Goal: Information Seeking & Learning: Find specific page/section

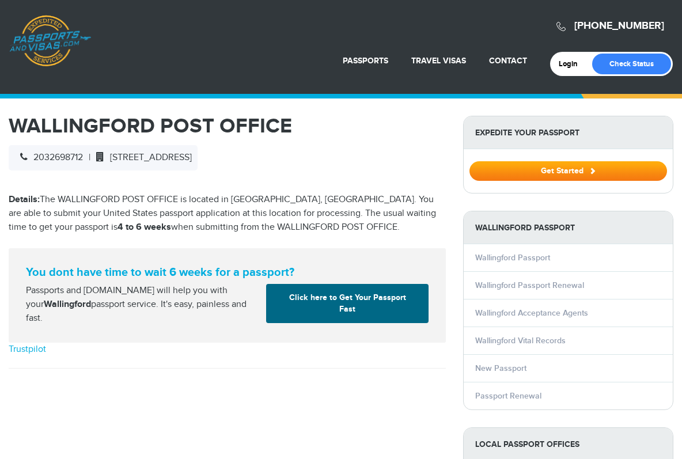
select select "**********"
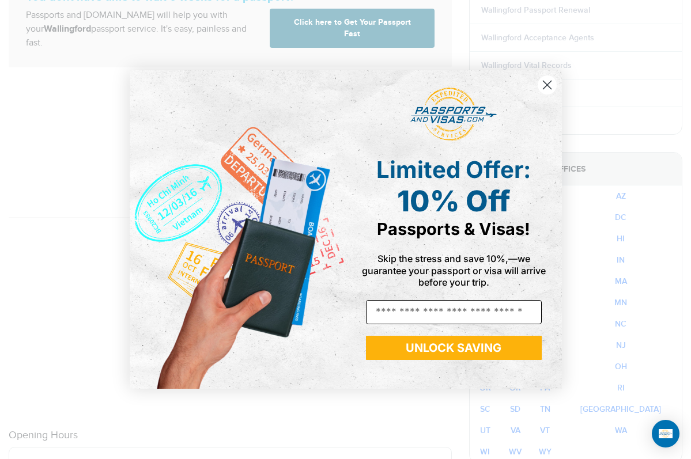
click at [401, 311] on input "Email" at bounding box center [454, 312] width 176 height 24
type input "**********"
click at [425, 348] on button "UNLOCK SAVING" at bounding box center [454, 348] width 176 height 24
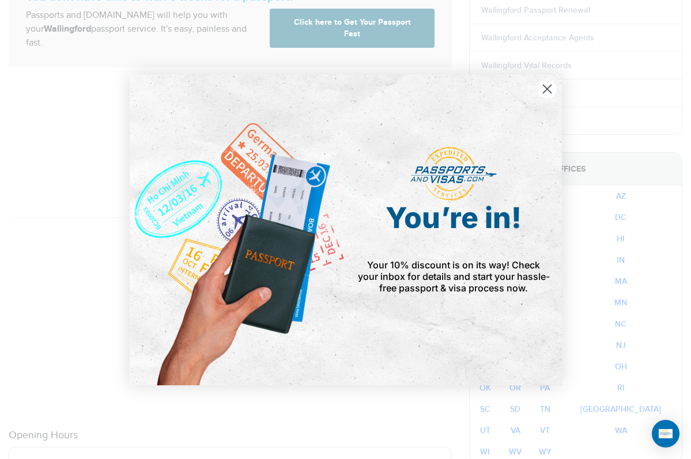
click at [550, 87] on circle "Close dialog" at bounding box center [546, 88] width 19 height 19
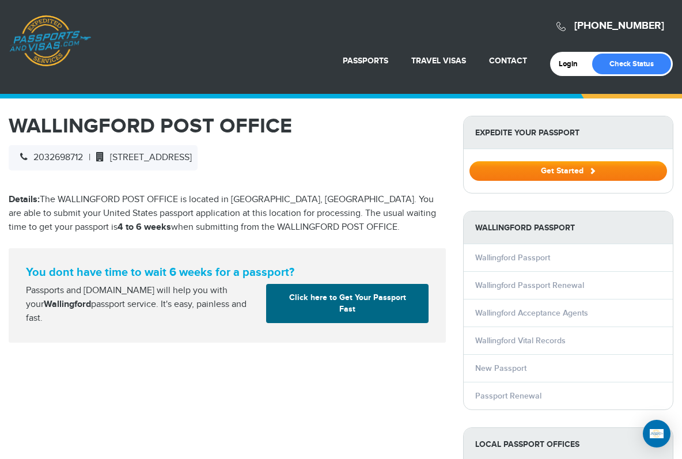
click at [557, 169] on button "Get Started" at bounding box center [568, 171] width 198 height 20
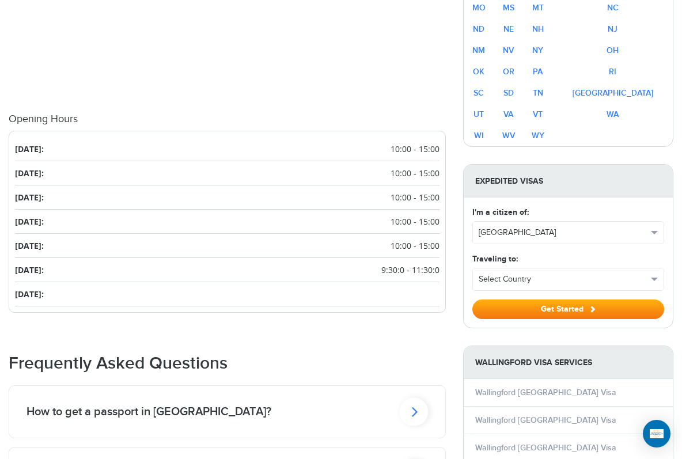
scroll to position [767, 0]
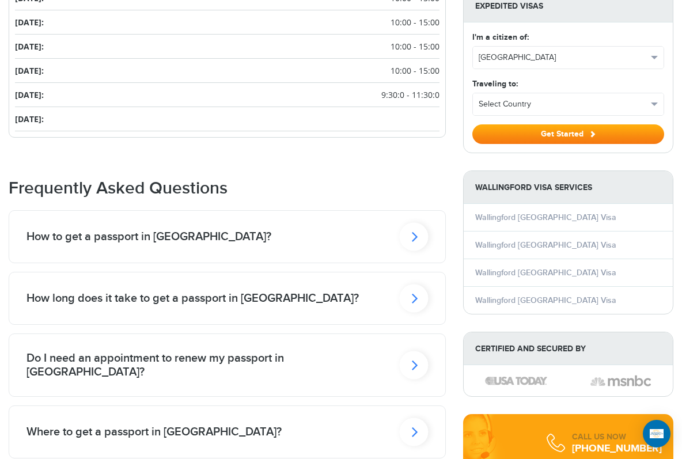
click at [414, 232] on icon at bounding box center [414, 236] width 29 height 28
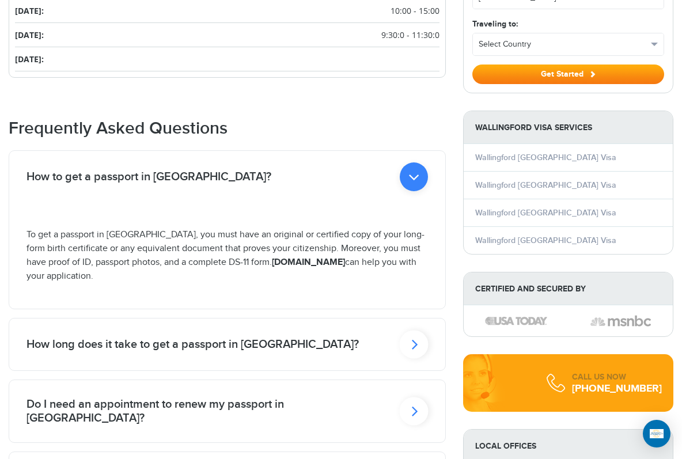
scroll to position [949, 0]
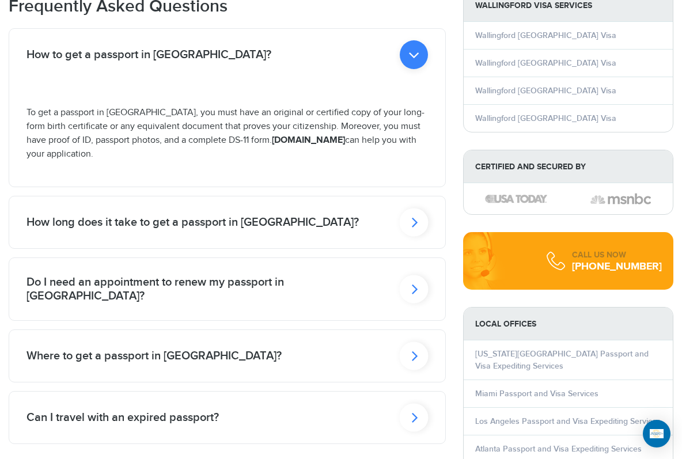
click at [416, 218] on icon at bounding box center [414, 222] width 29 height 28
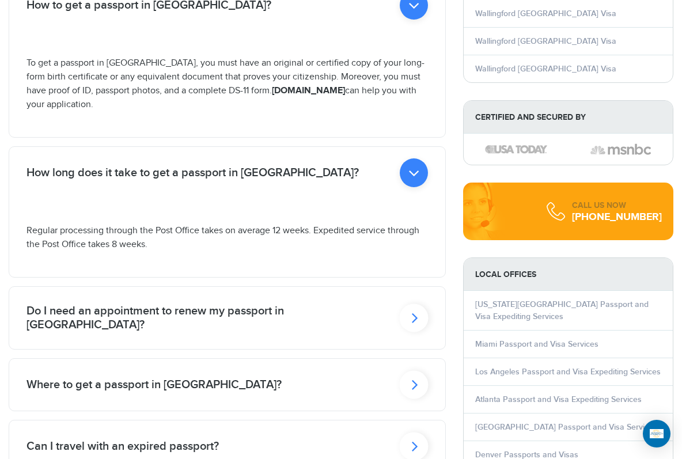
scroll to position [1025, 0]
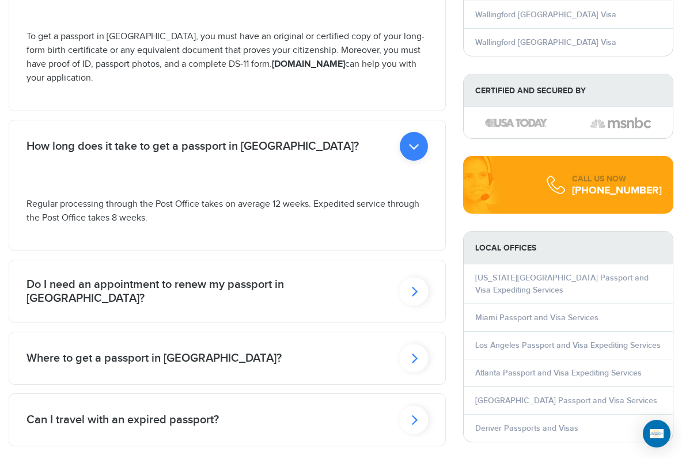
click at [412, 278] on icon at bounding box center [414, 291] width 29 height 28
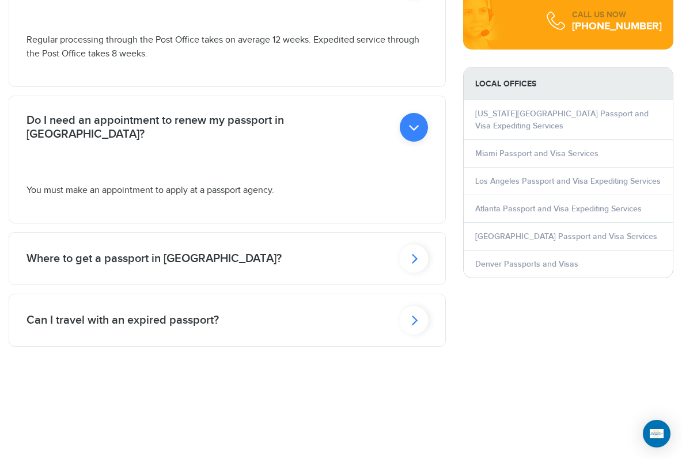
scroll to position [1191, 0]
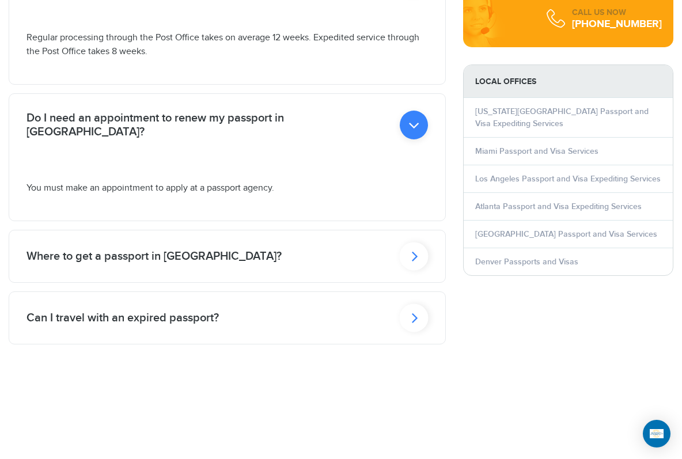
click at [417, 242] on icon at bounding box center [414, 256] width 29 height 28
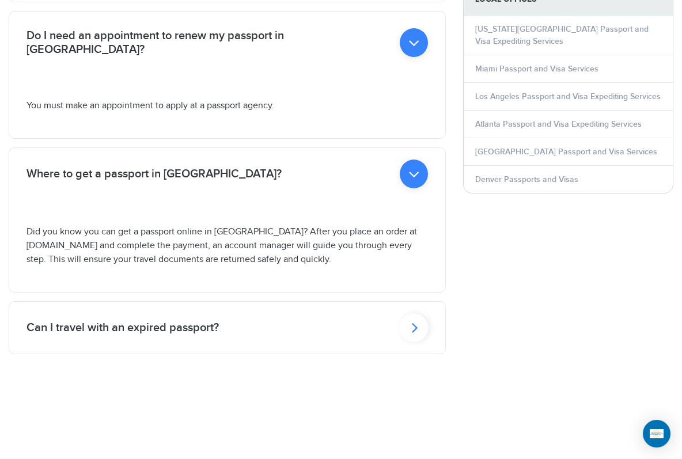
scroll to position [1339, 0]
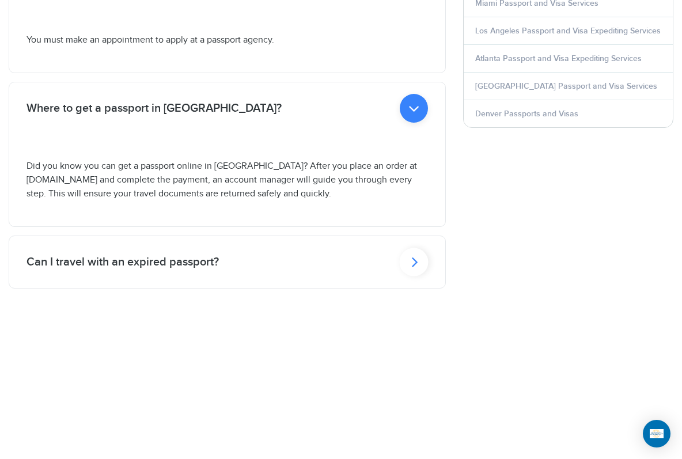
click at [415, 251] on icon at bounding box center [414, 262] width 29 height 28
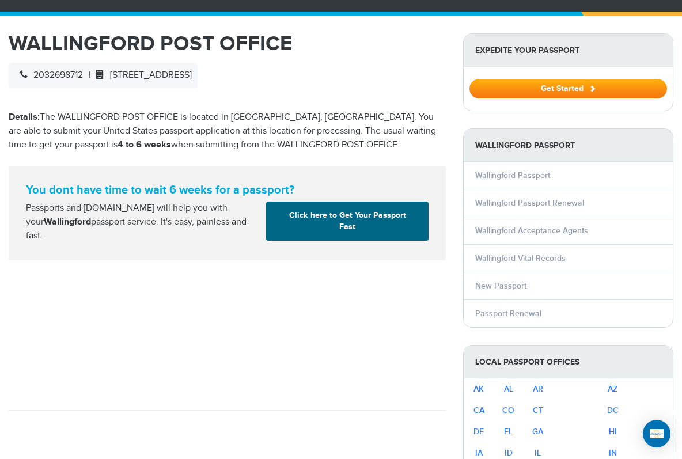
scroll to position [85, 0]
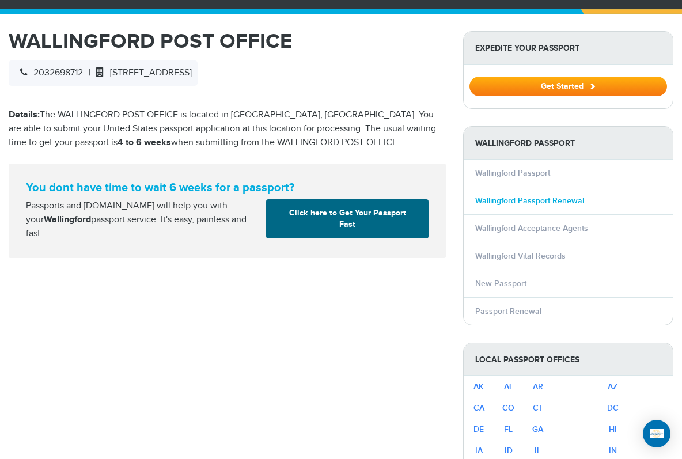
click at [493, 199] on link "Wallingford Passport Renewal" at bounding box center [529, 201] width 109 height 10
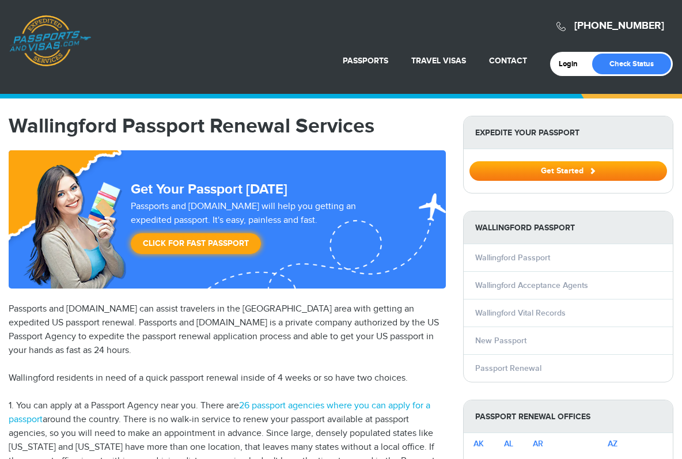
select select "**********"
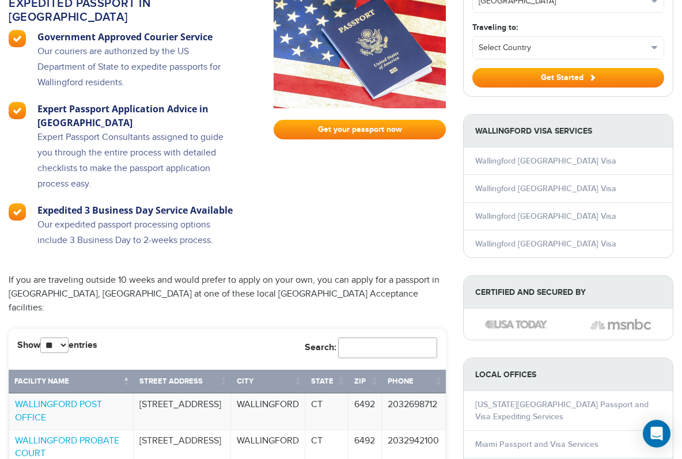
scroll to position [950, 0]
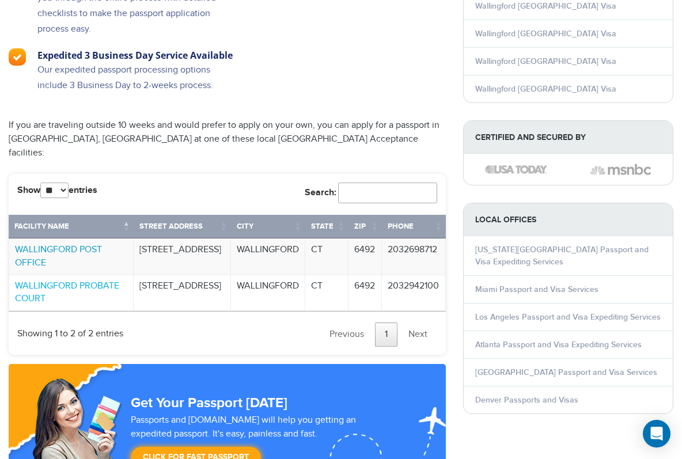
click at [61, 244] on link "WALLINGFORD POST OFFICE" at bounding box center [58, 256] width 87 height 24
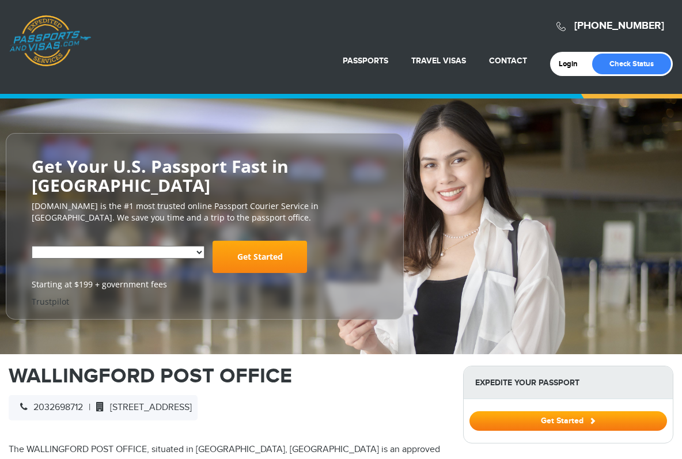
select select "**********"
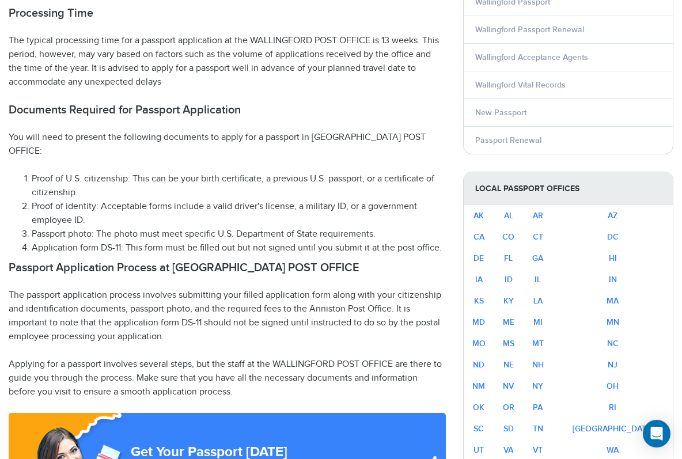
scroll to position [414, 0]
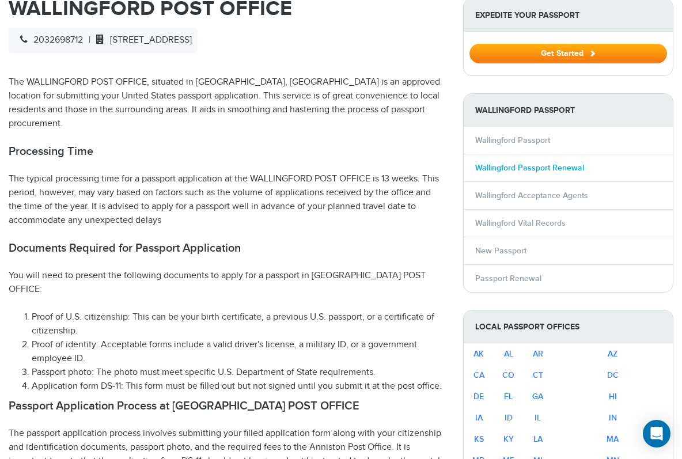
click at [548, 165] on link "Wallingford Passport Renewal" at bounding box center [529, 168] width 109 height 10
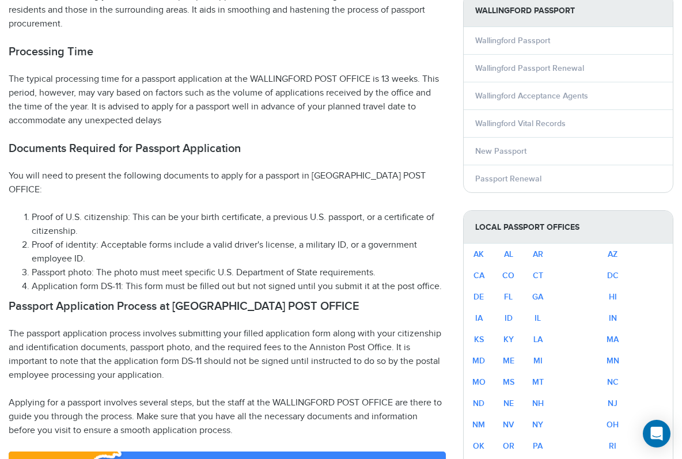
scroll to position [600, 0]
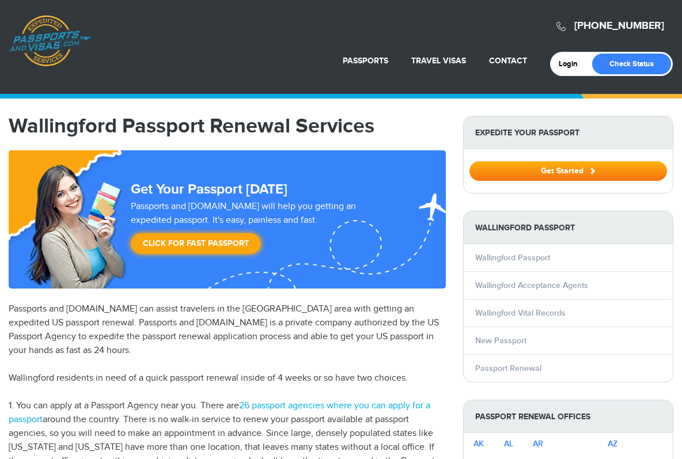
select select "**********"
click at [564, 168] on button "Get Started" at bounding box center [568, 171] width 198 height 20
